Goal: Task Accomplishment & Management: Use online tool/utility

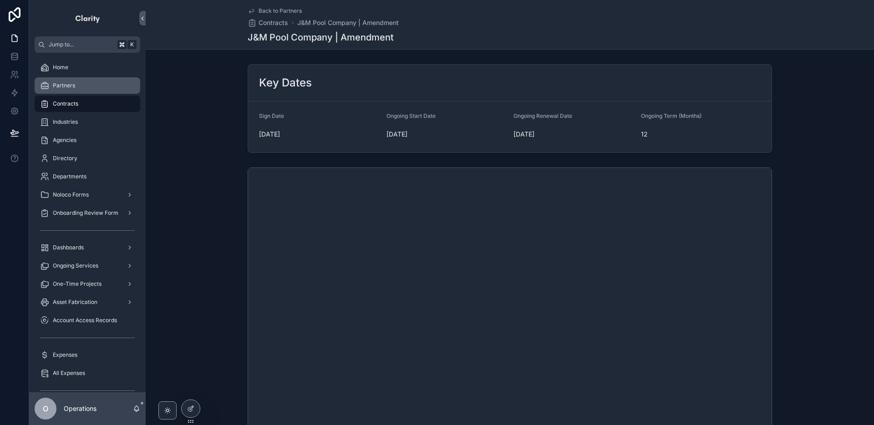
scroll to position [229, 0]
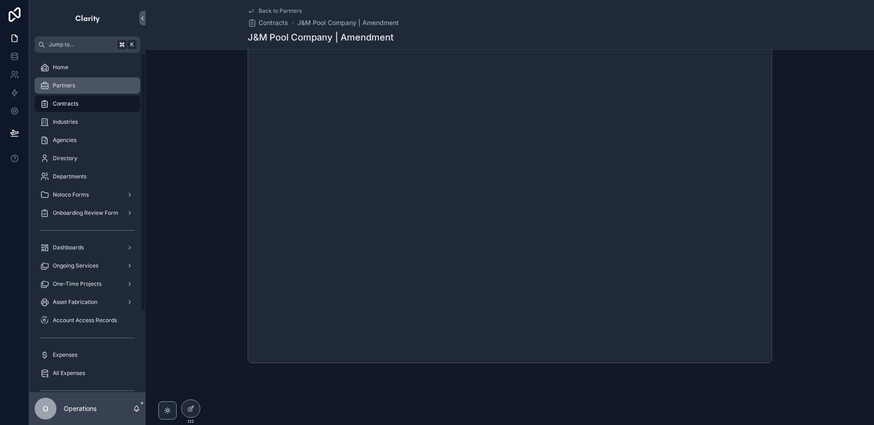
click at [108, 86] on div "Partners" at bounding box center [87, 85] width 95 height 15
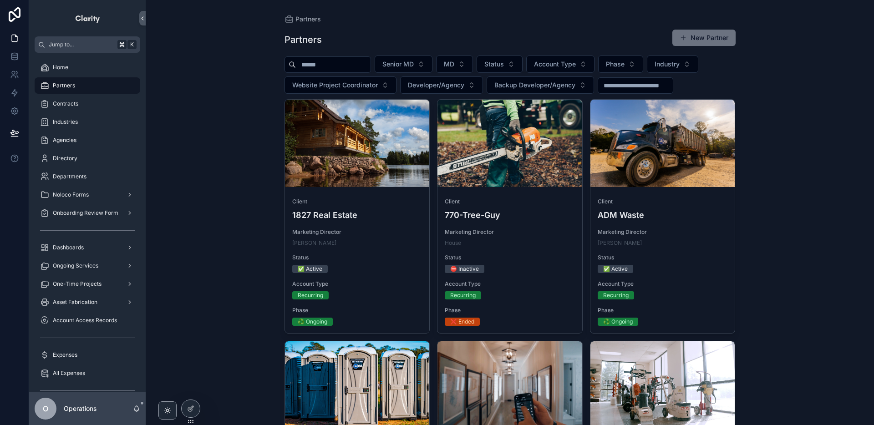
click at [317, 68] on input "scrollable content" at bounding box center [333, 64] width 75 height 13
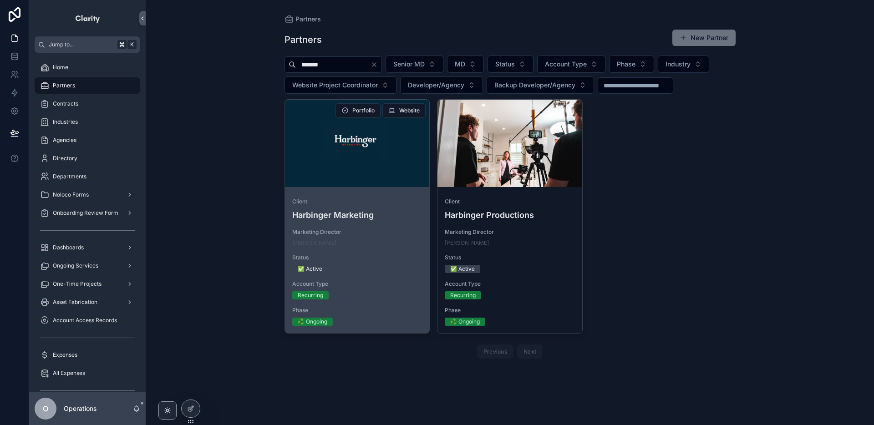
type input "*******"
click at [375, 144] on div "scrollable content" at bounding box center [357, 143] width 145 height 11
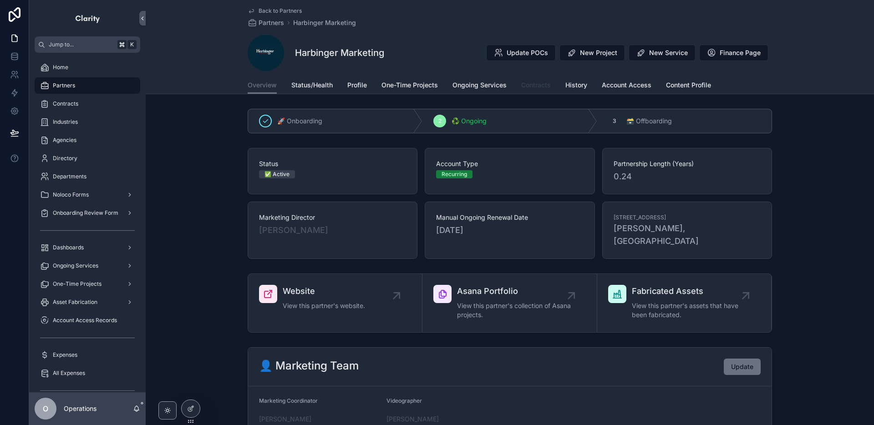
click at [532, 92] on link "Contracts" at bounding box center [536, 86] width 30 height 18
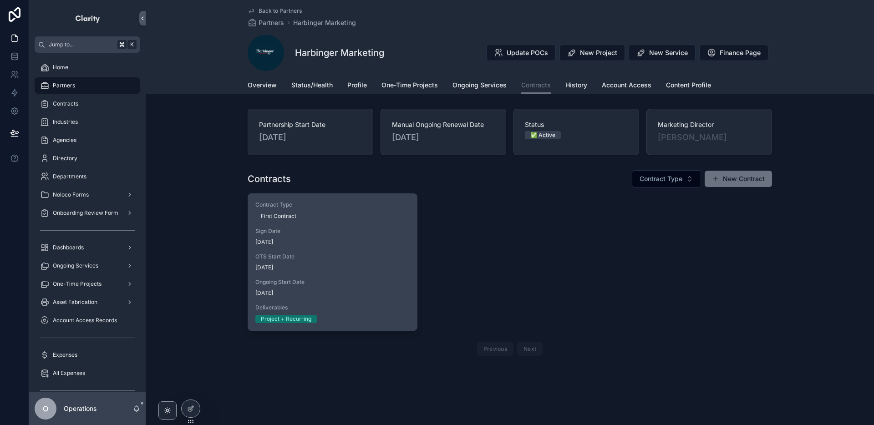
click at [400, 235] on div "Sign Date [DATE]" at bounding box center [332, 237] width 154 height 18
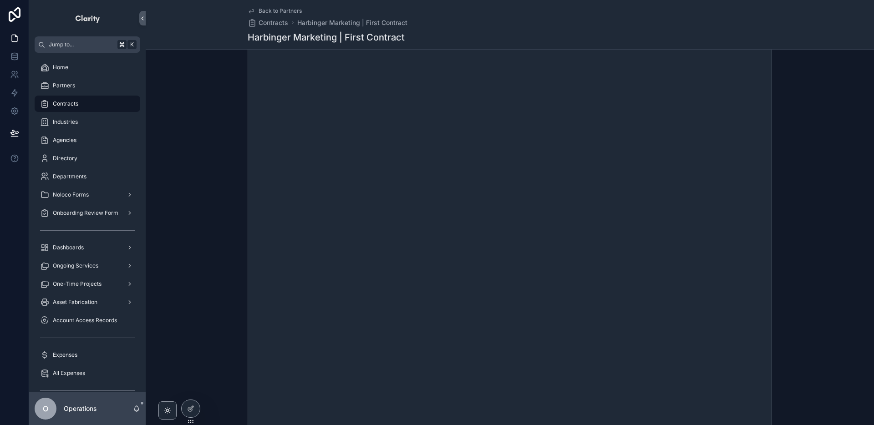
scroll to position [162, 0]
click at [283, 13] on span "Back to Partners" at bounding box center [280, 10] width 43 height 7
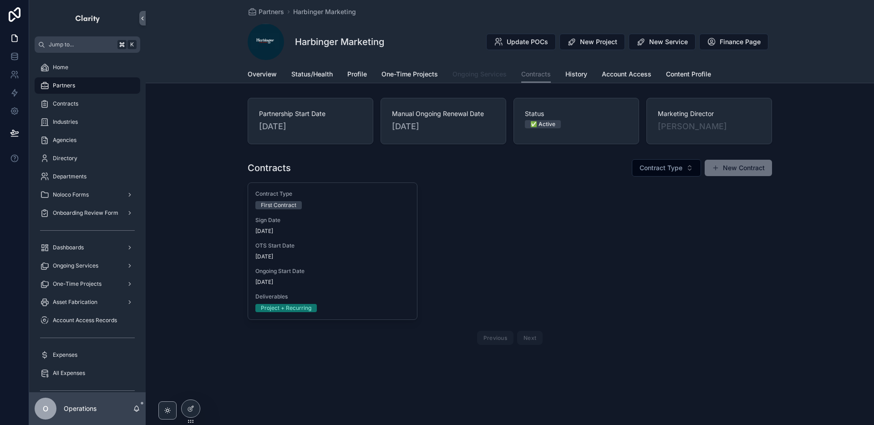
click at [456, 76] on span "Ongoing Services" at bounding box center [479, 74] width 54 height 9
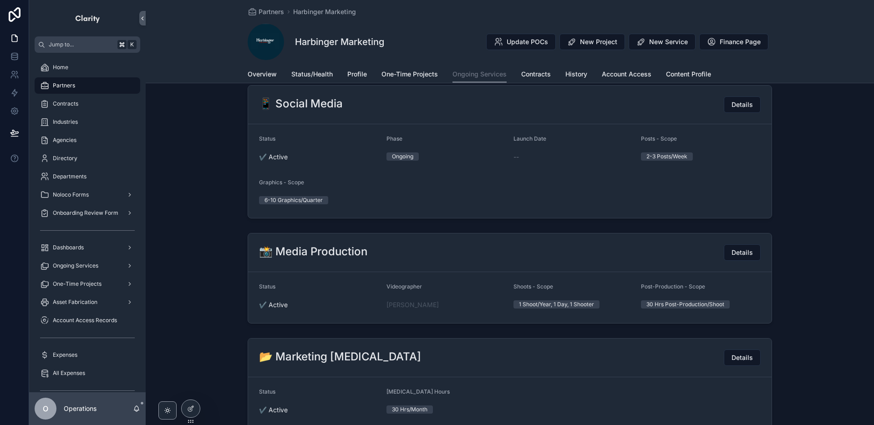
scroll to position [961, 0]
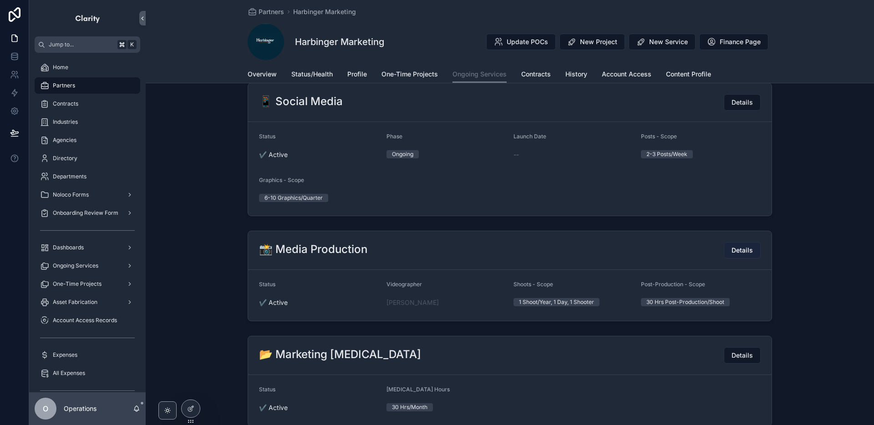
click at [727, 251] on button "Details" at bounding box center [742, 250] width 37 height 16
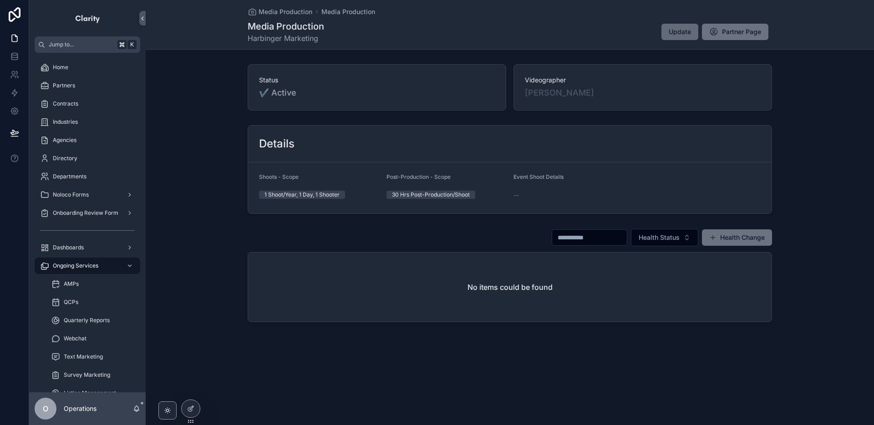
click at [683, 32] on span "Update" at bounding box center [680, 31] width 22 height 9
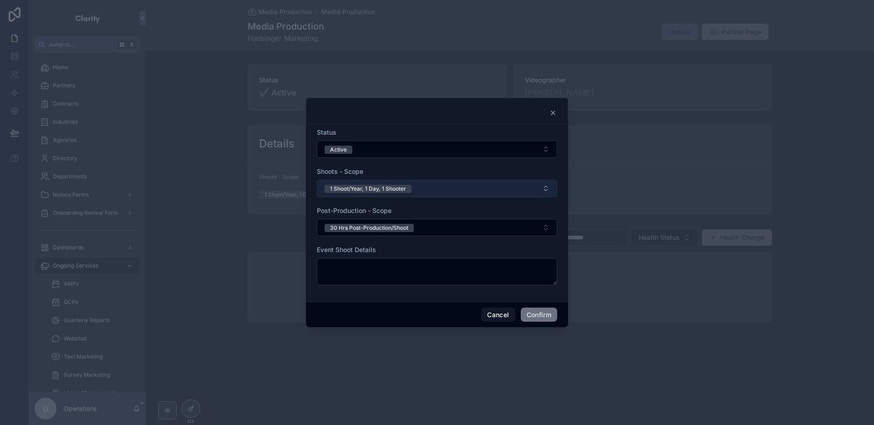
click at [412, 191] on button "1 Shoot/Year, 1 Day, 1 Shooter" at bounding box center [437, 188] width 240 height 17
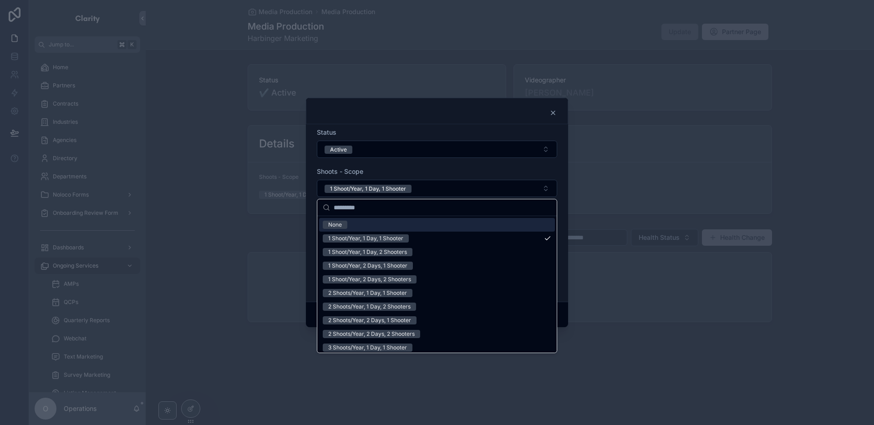
click at [397, 225] on div "None" at bounding box center [437, 225] width 236 height 14
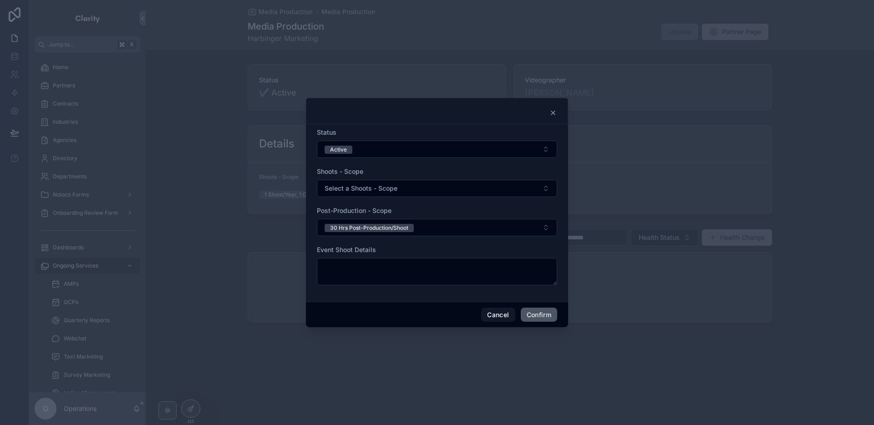
click at [531, 316] on button "Confirm" at bounding box center [539, 315] width 36 height 15
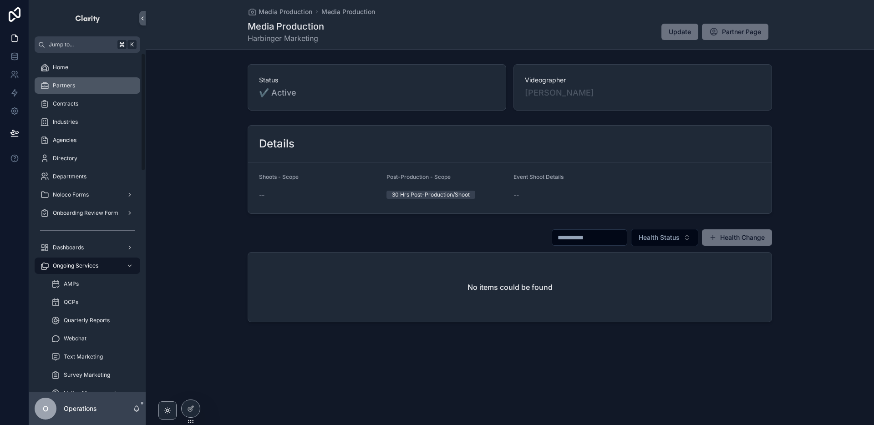
click at [116, 91] on div "Partners" at bounding box center [87, 85] width 95 height 15
